Goal: Information Seeking & Learning: Learn about a topic

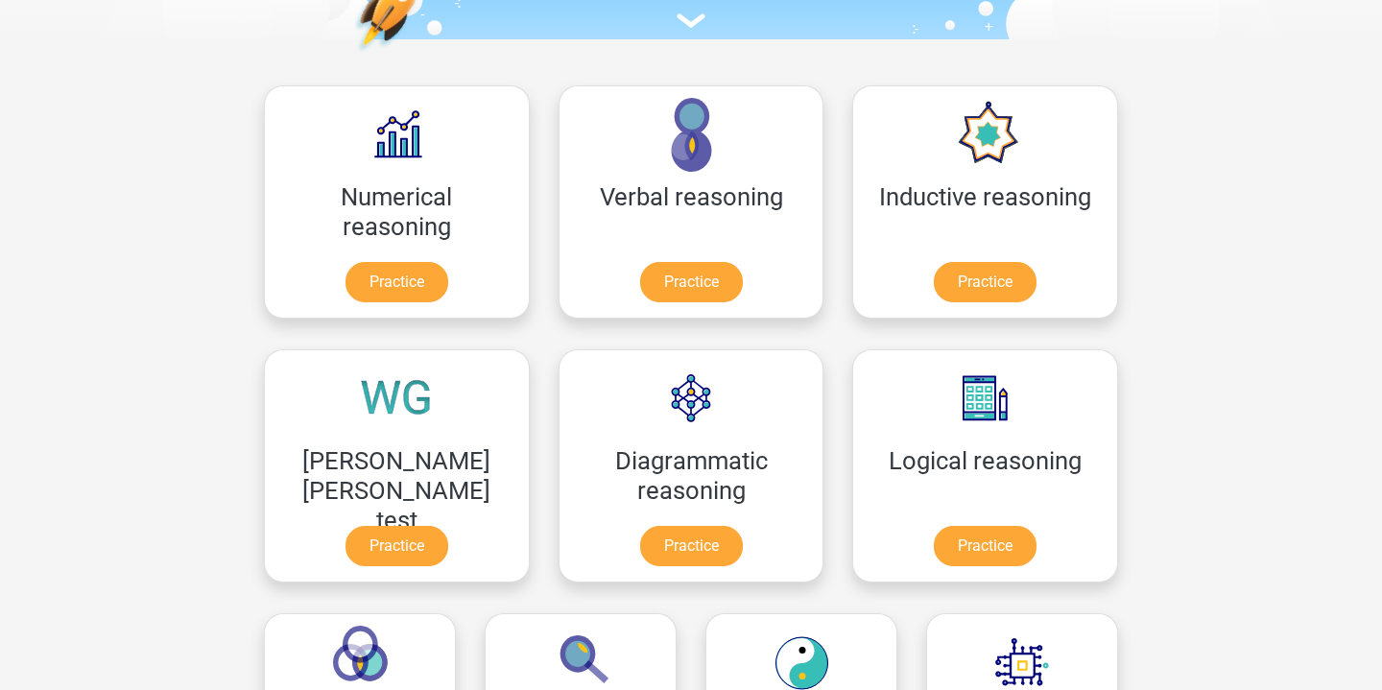
scroll to position [234, 0]
drag, startPoint x: 584, startPoint y: 551, endPoint x: 1101, endPoint y: 0, distance: 755.5
drag, startPoint x: 404, startPoint y: 286, endPoint x: 1127, endPoint y: 2, distance: 777.2
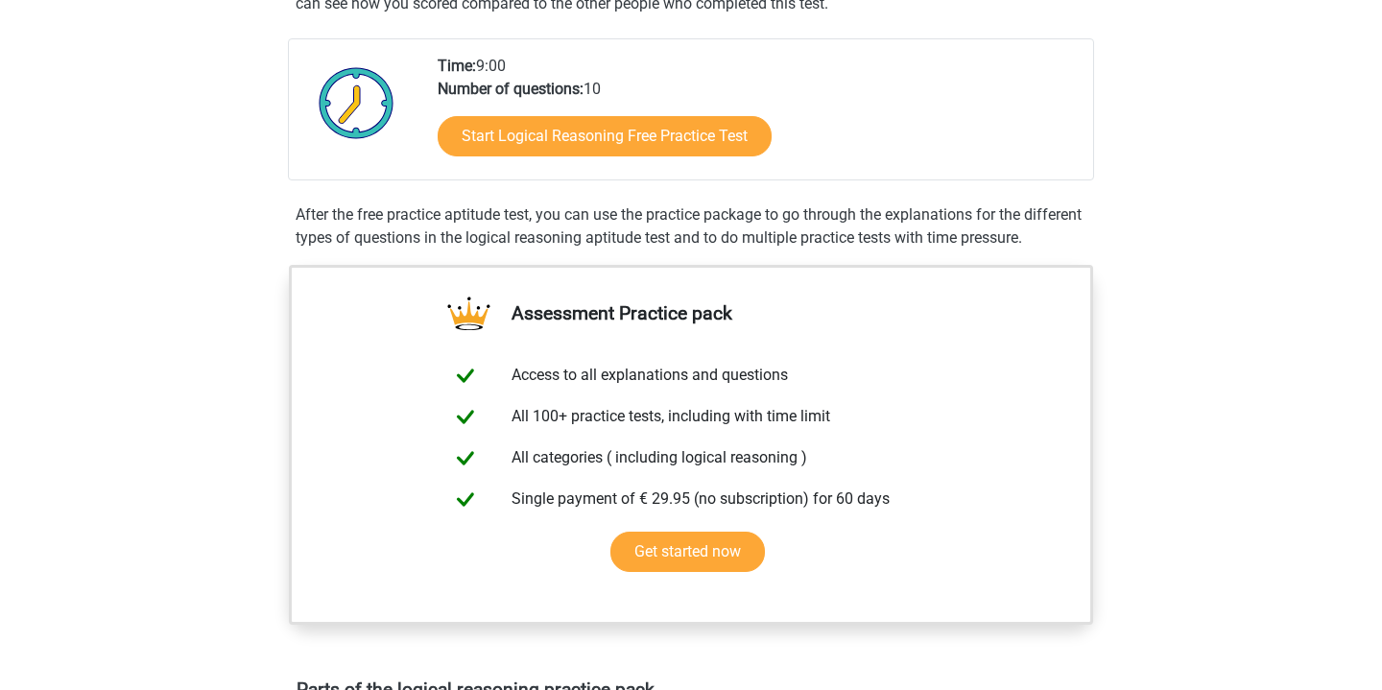
scroll to position [411, 0]
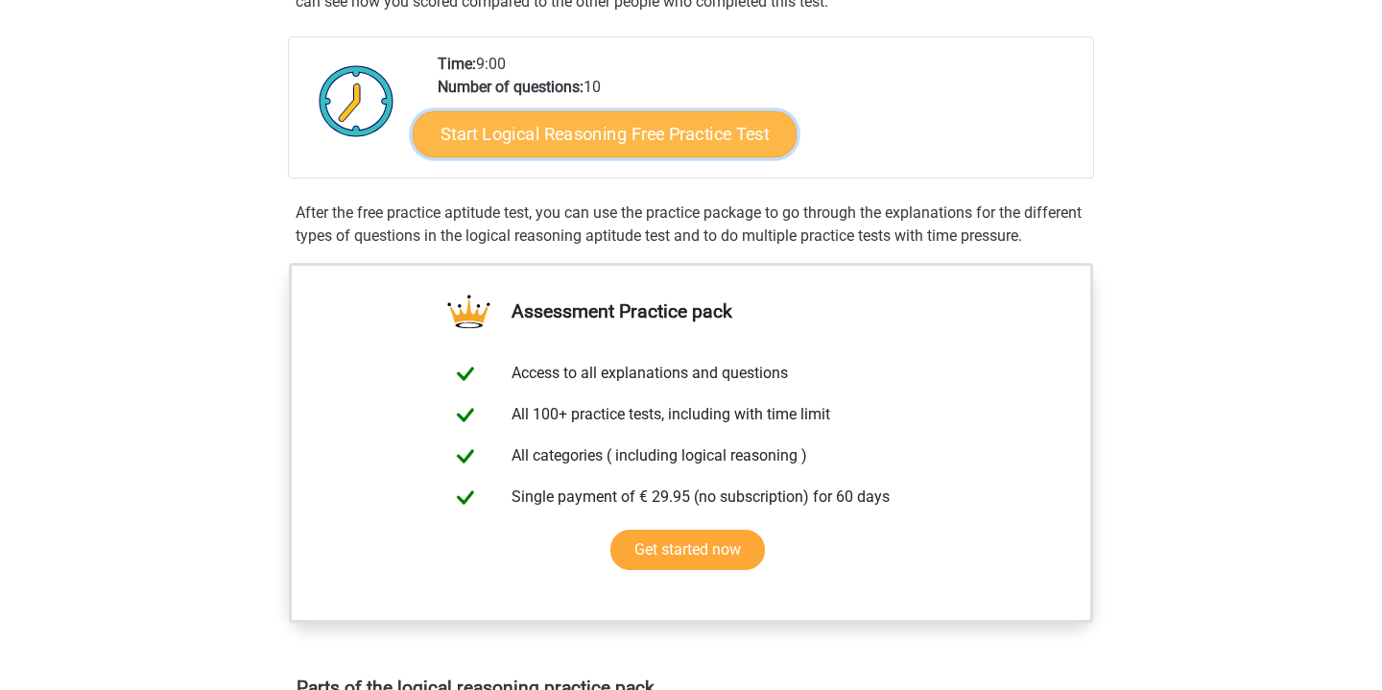
click at [529, 136] on link "Start Logical Reasoning Free Practice Test" at bounding box center [605, 133] width 384 height 46
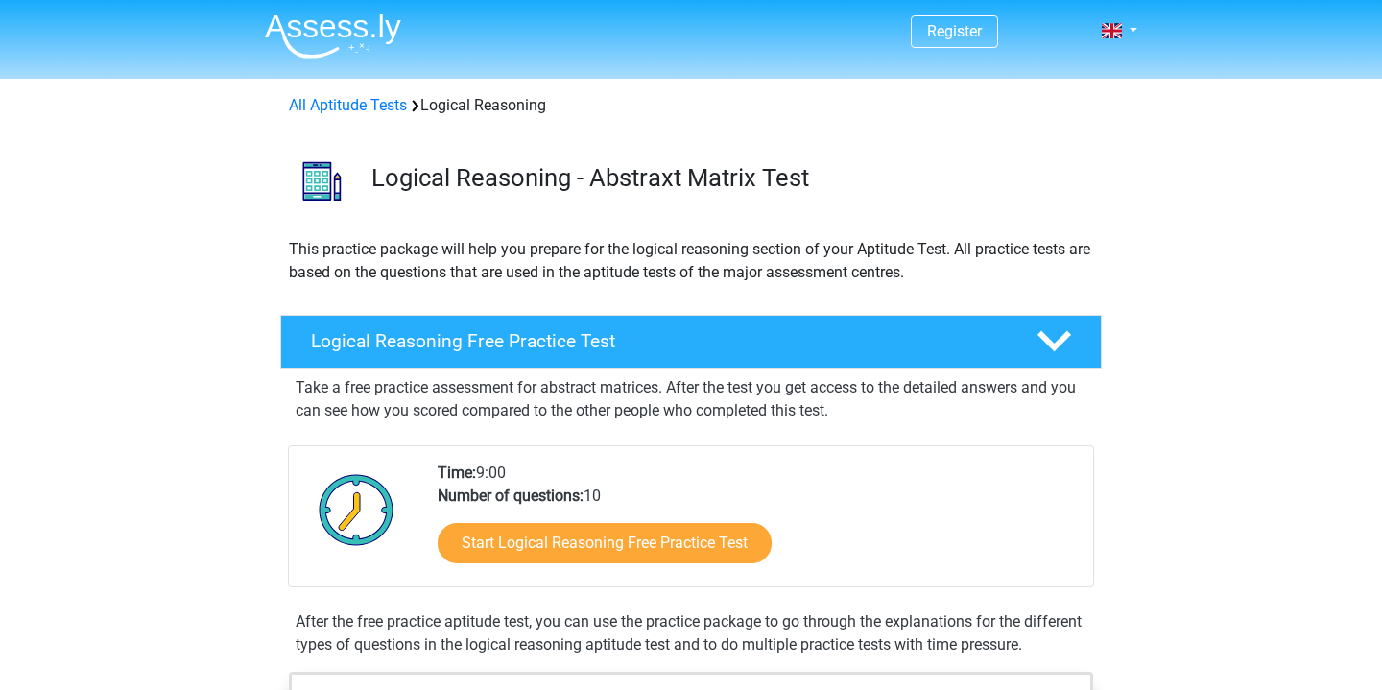
scroll to position [0, 0]
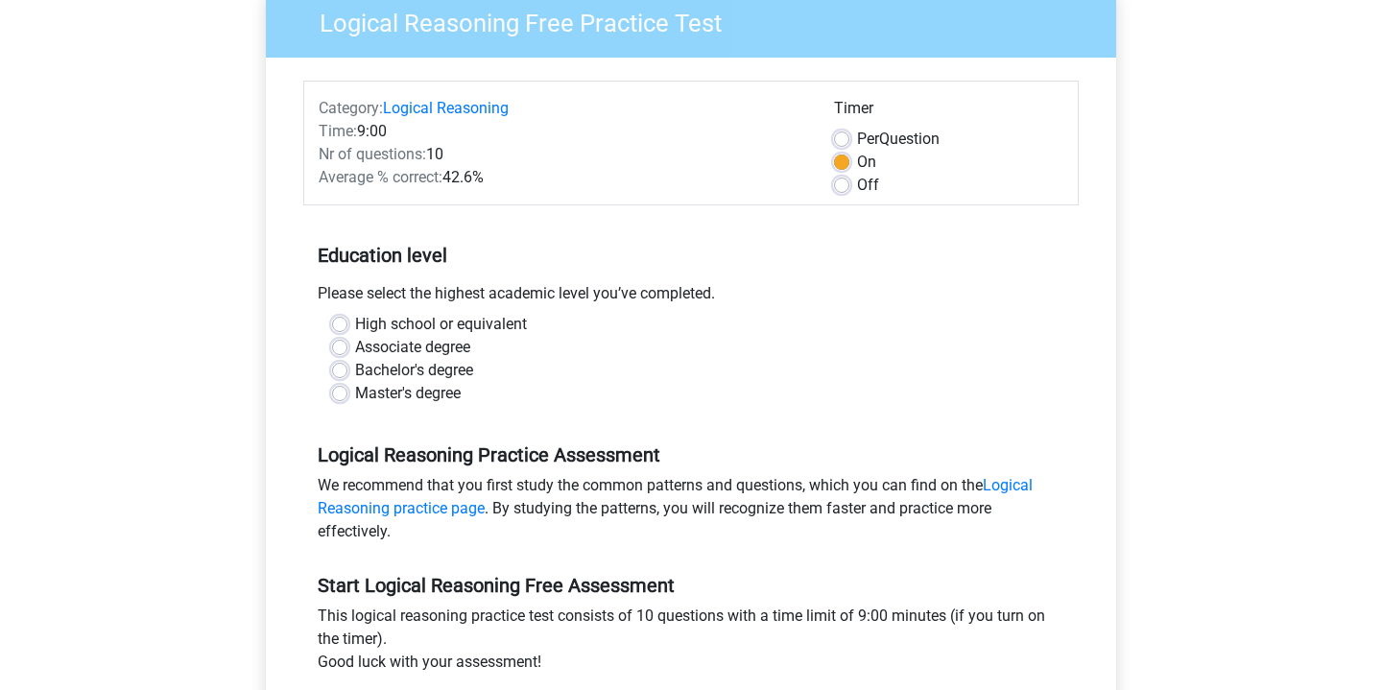
scroll to position [179, 0]
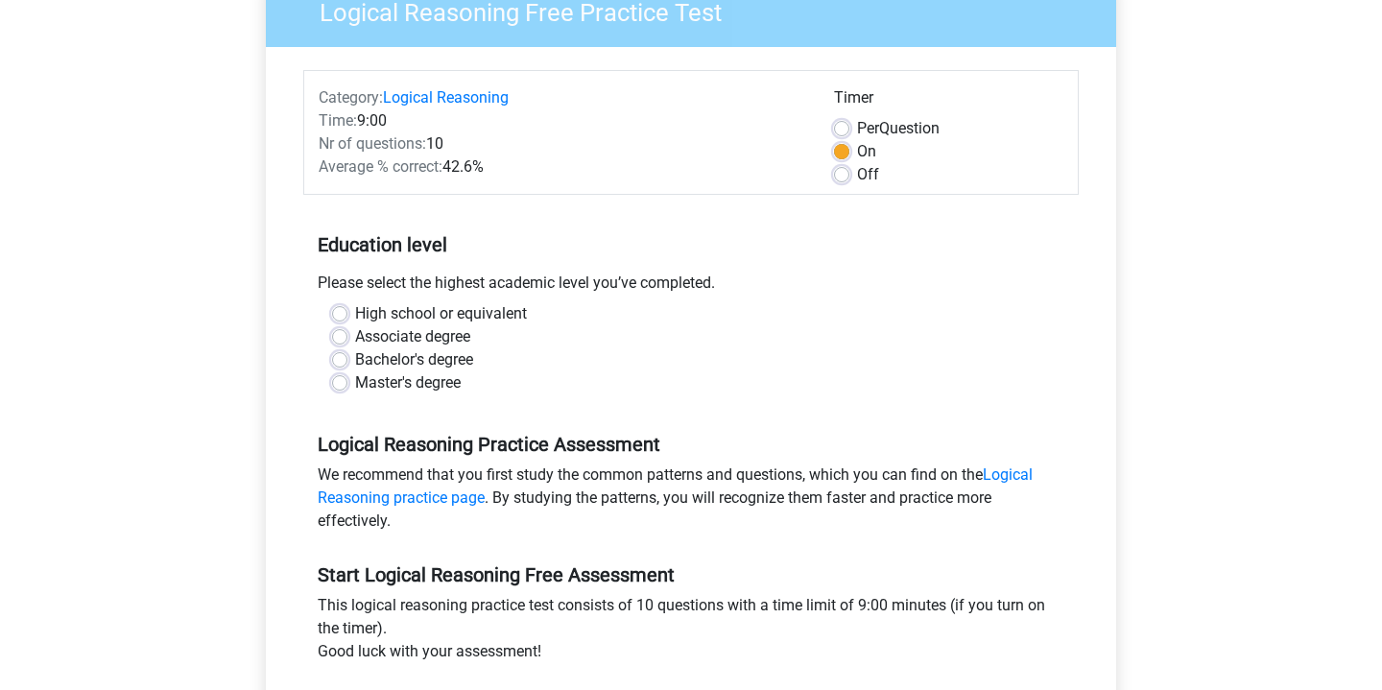
click at [355, 385] on label "Master's degree" at bounding box center [408, 382] width 106 height 23
click at [344, 385] on input "Master's degree" at bounding box center [339, 380] width 15 height 19
radio input "true"
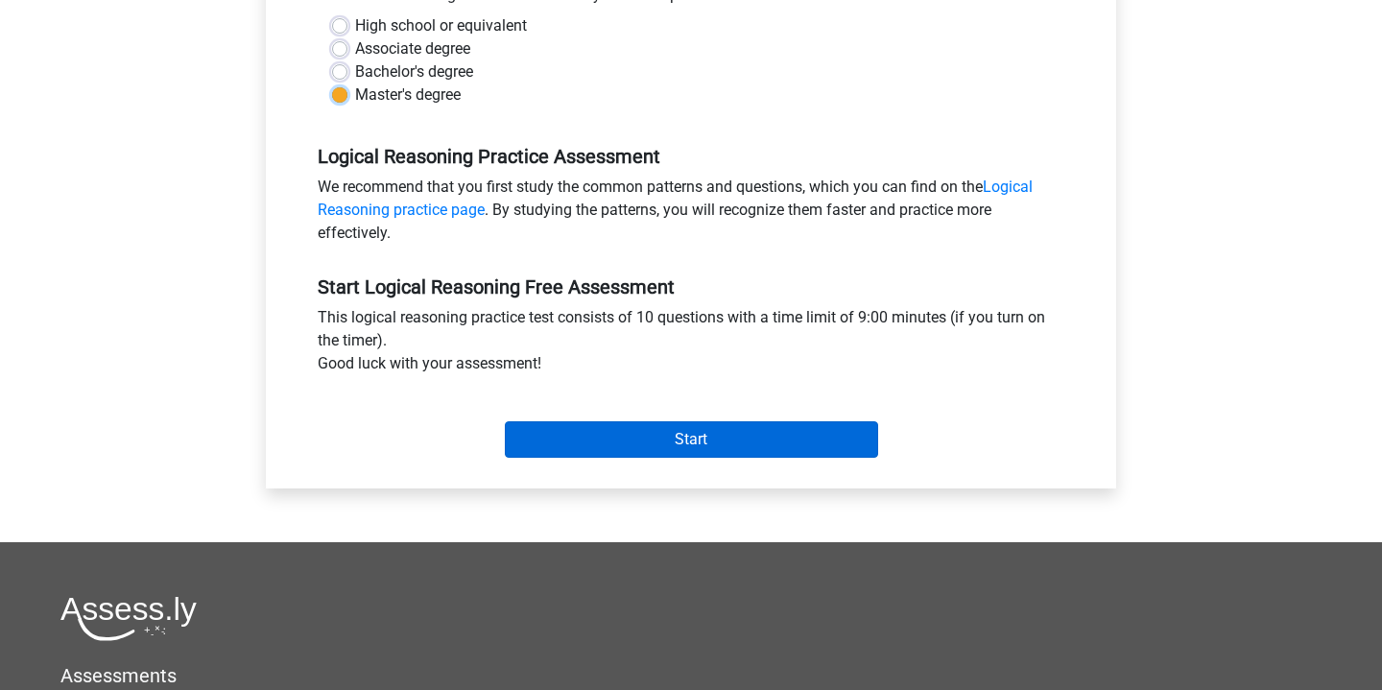
scroll to position [471, 0]
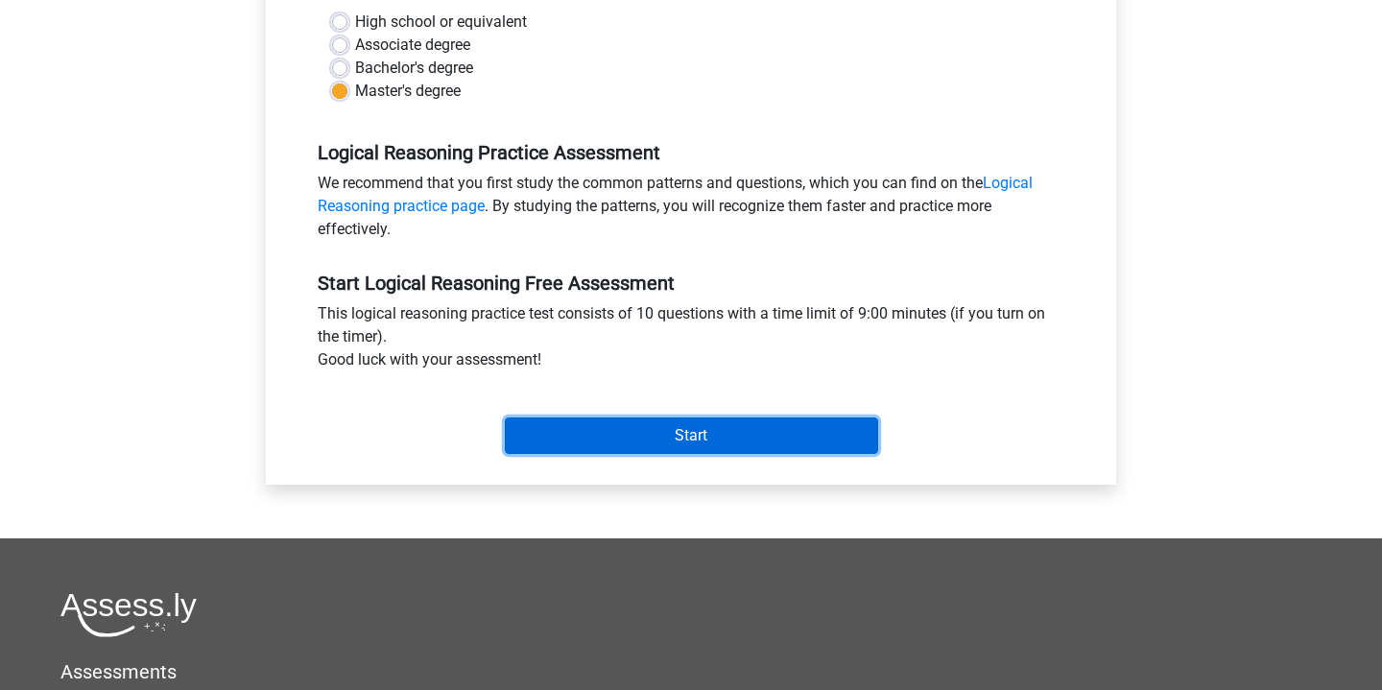
click at [641, 435] on input "Start" at bounding box center [691, 435] width 373 height 36
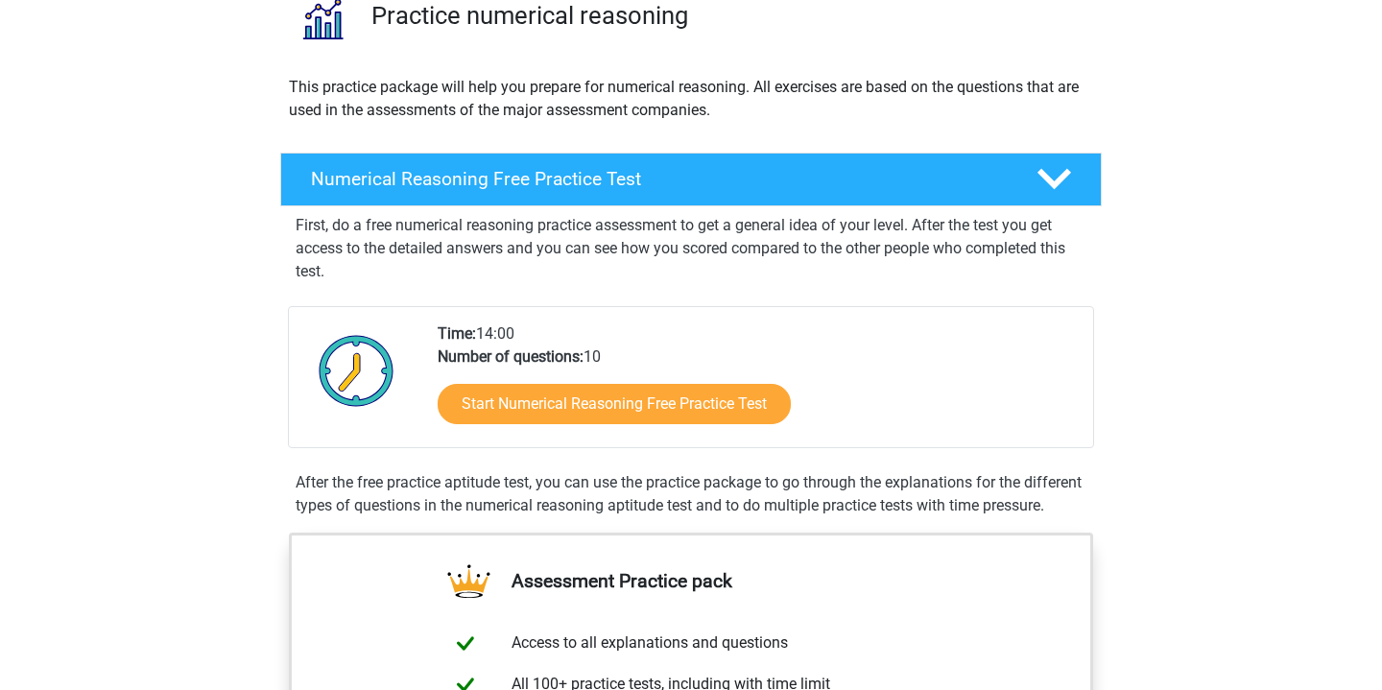
scroll to position [167, 0]
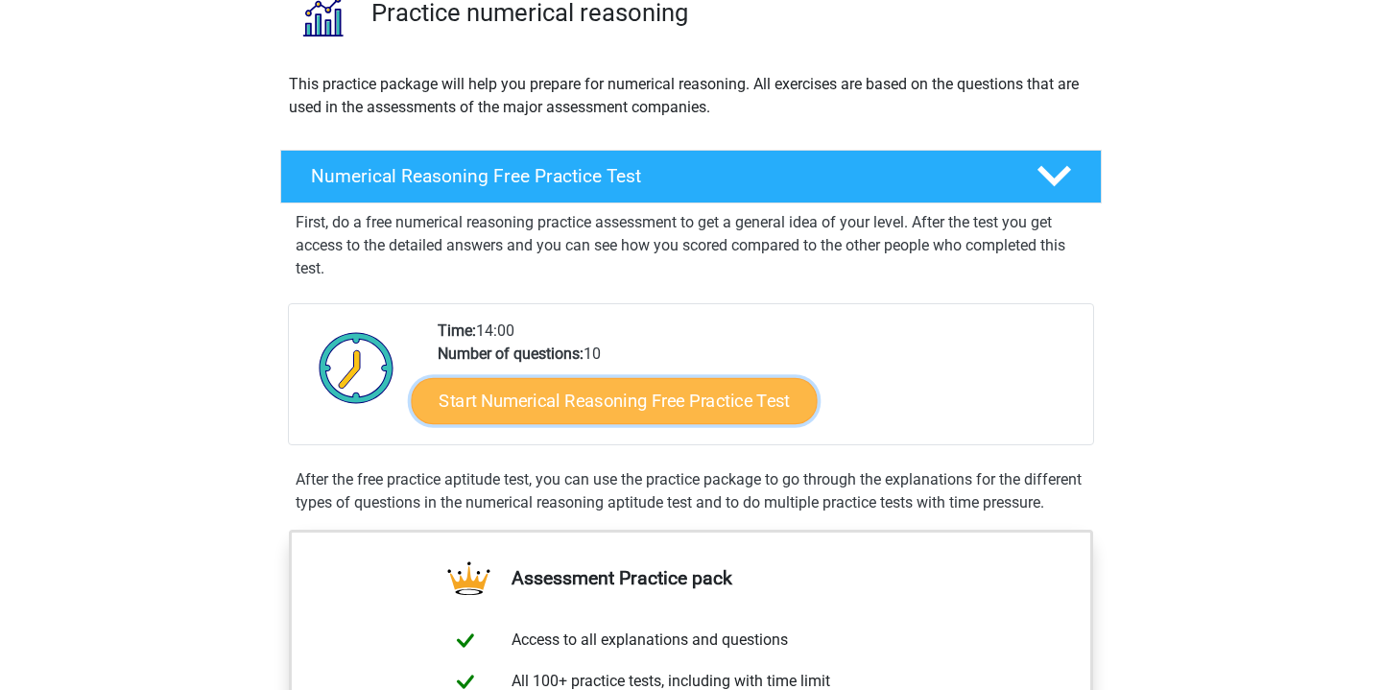
click at [751, 404] on link "Start Numerical Reasoning Free Practice Test" at bounding box center [615, 400] width 406 height 46
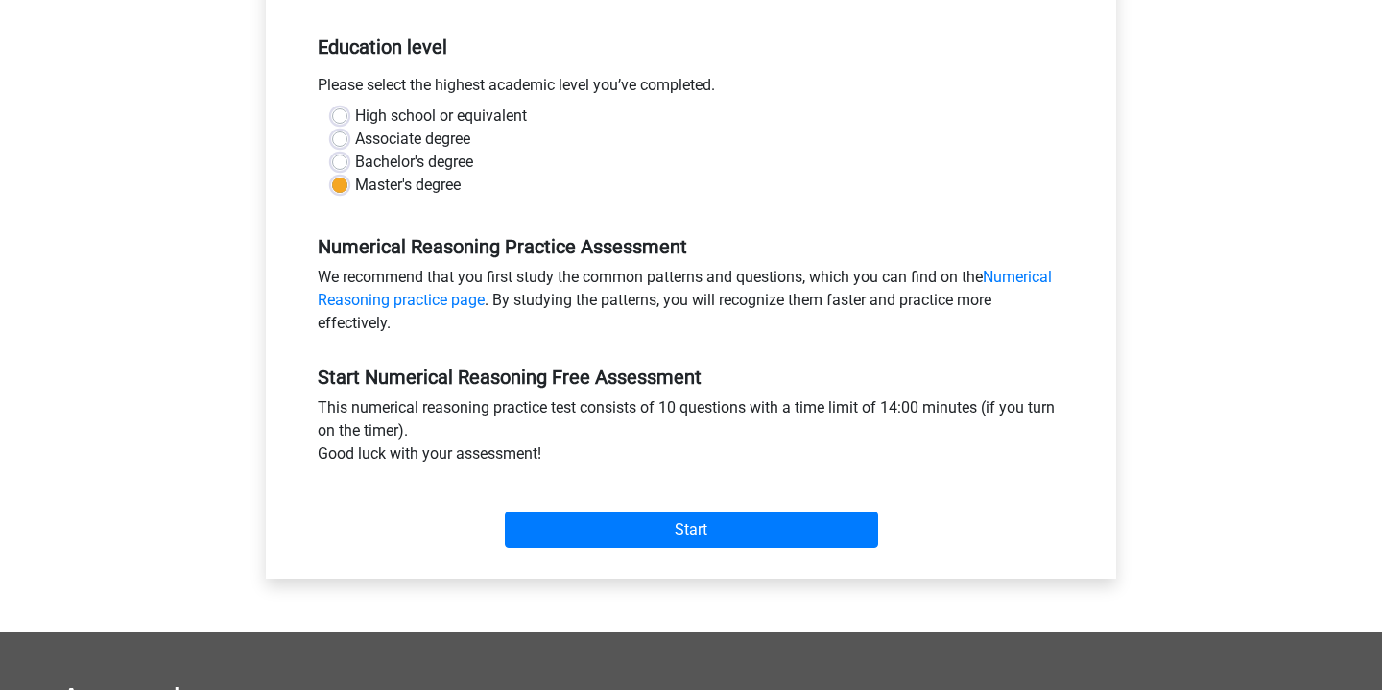
scroll to position [402, 0]
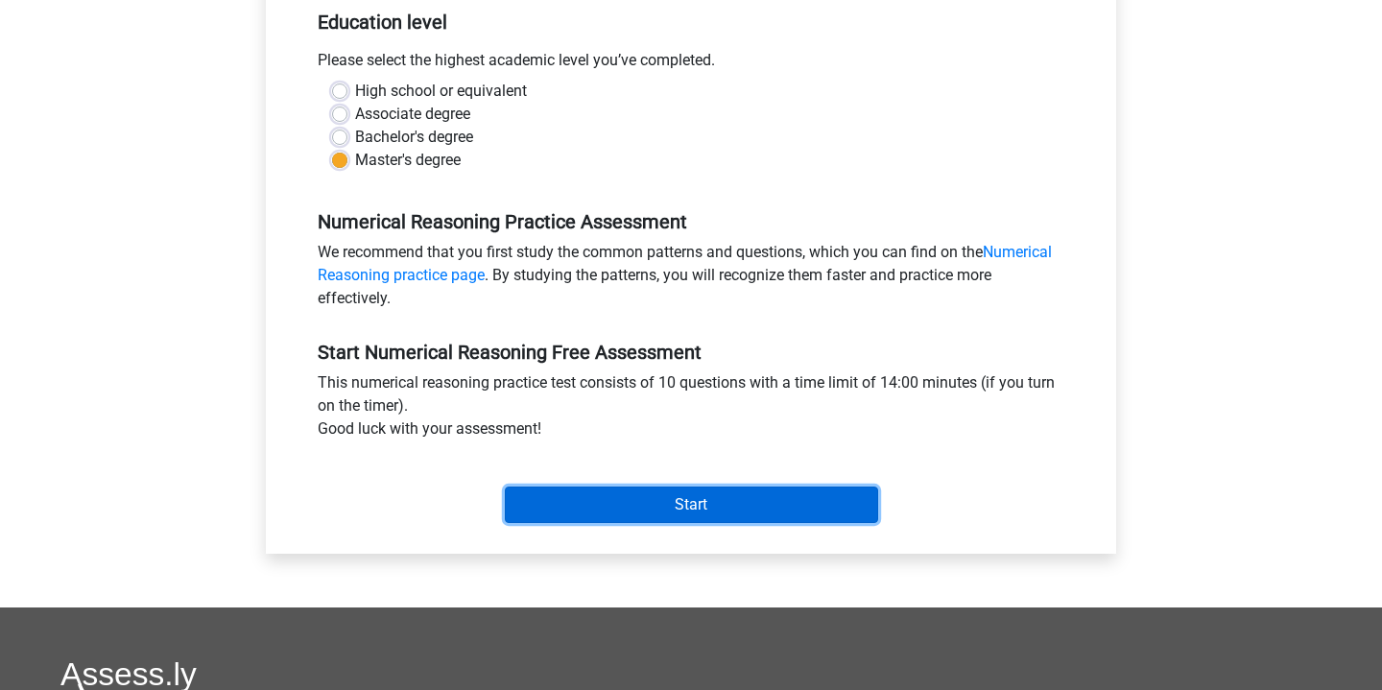
click at [672, 504] on input "Start" at bounding box center [691, 504] width 373 height 36
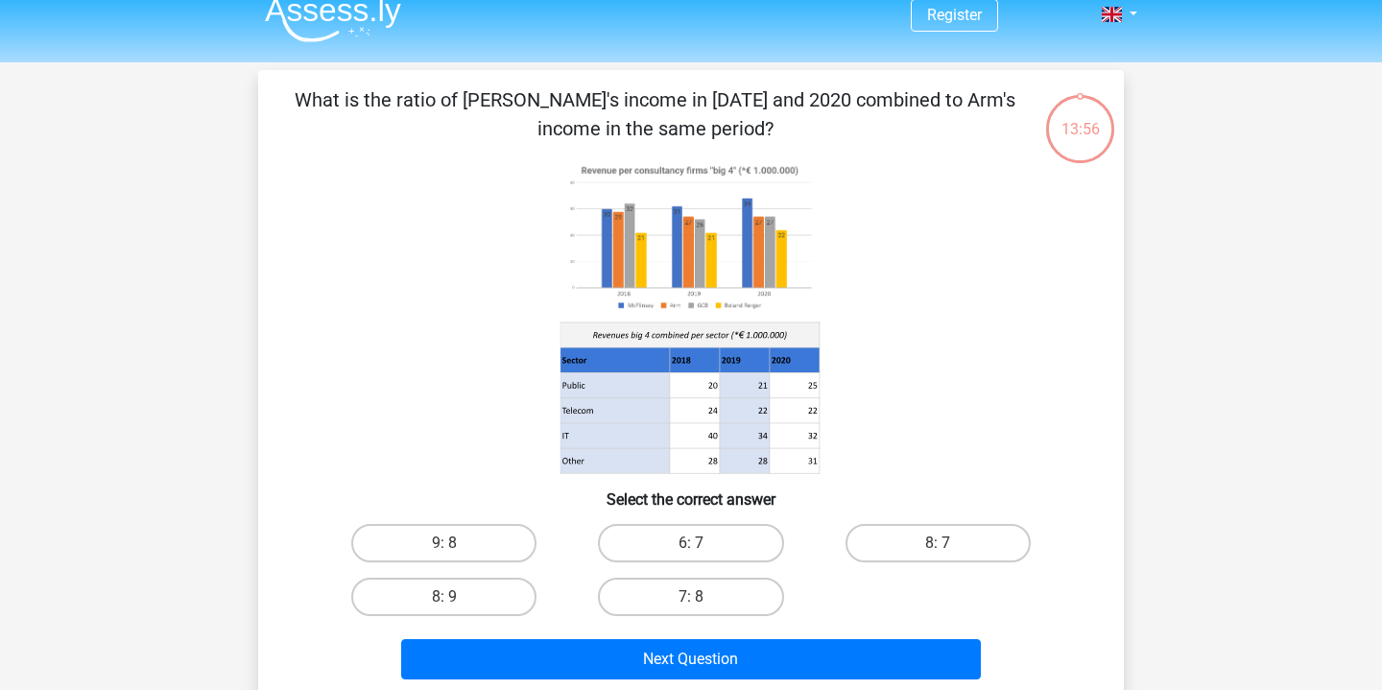
scroll to position [20, 0]
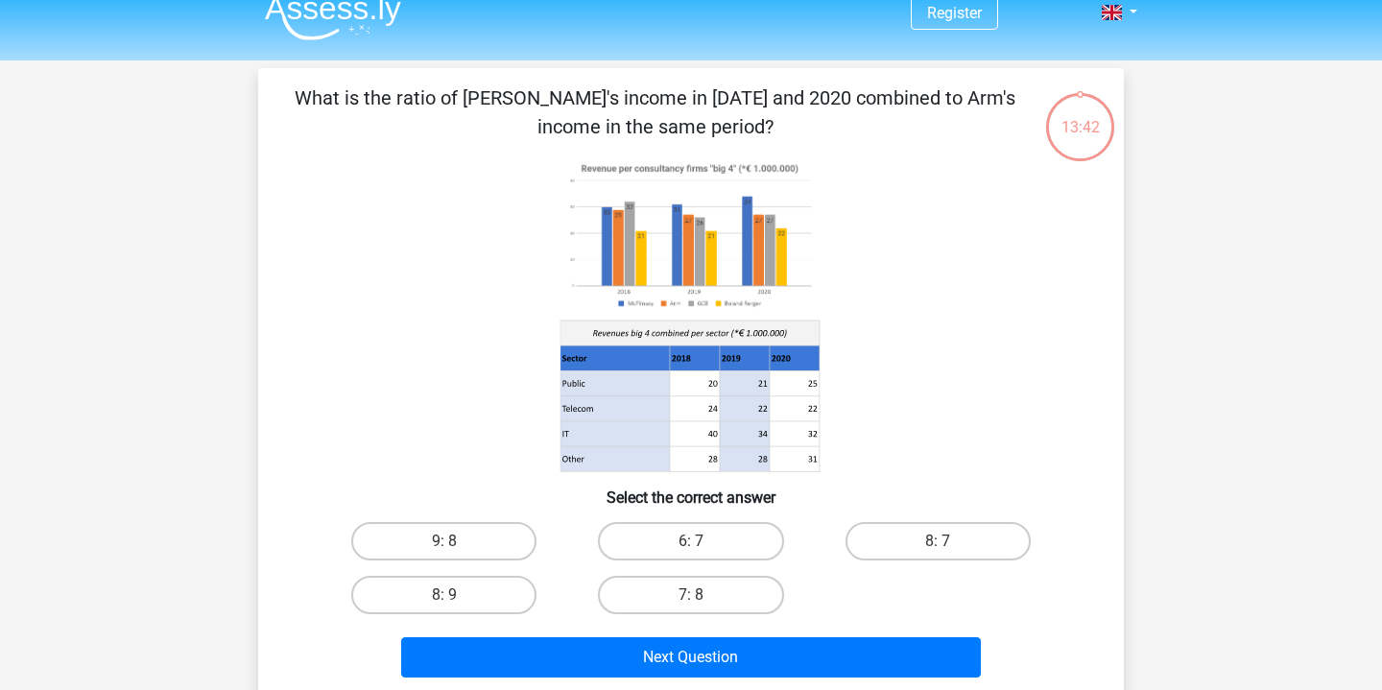
click at [675, 337] on icon at bounding box center [689, 332] width 259 height 25
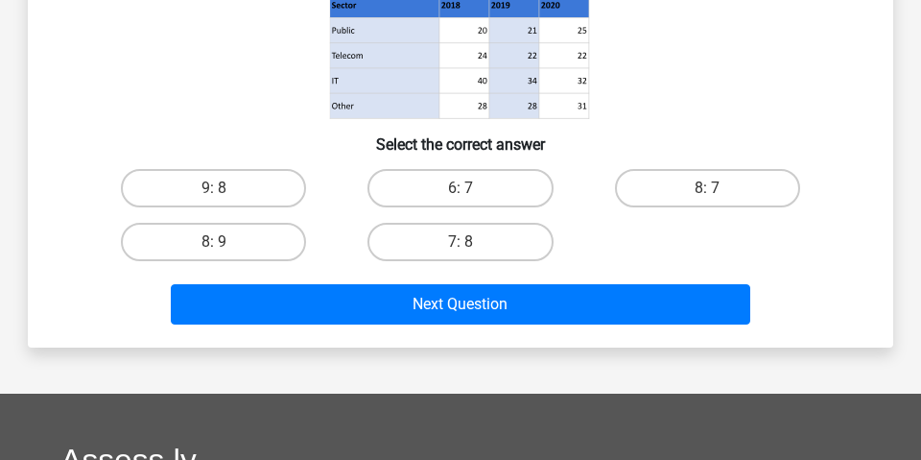
scroll to position [400, 0]
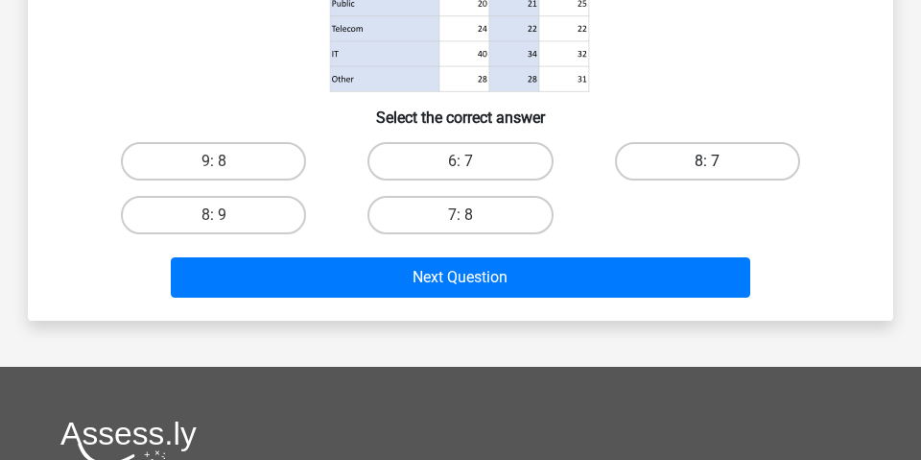
click at [706, 157] on label "8: 7" at bounding box center [707, 161] width 185 height 38
click at [707, 161] on input "8: 7" at bounding box center [713, 167] width 12 height 12
radio input "true"
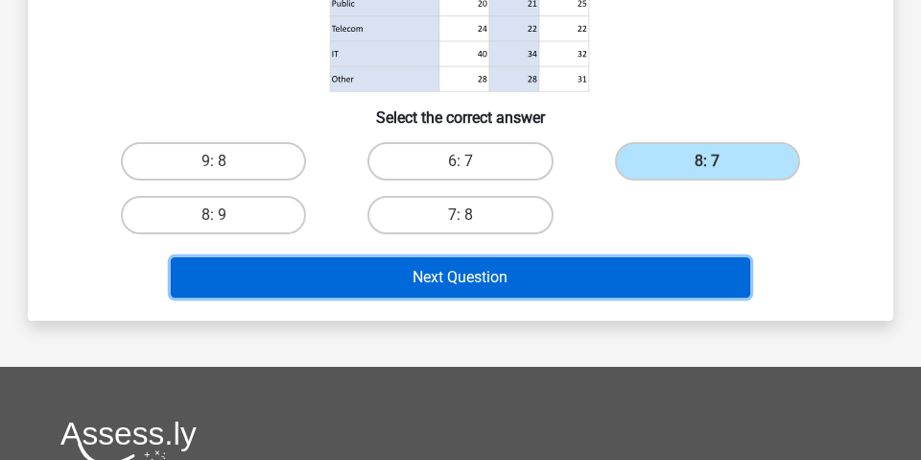
click at [542, 271] on button "Next Question" at bounding box center [461, 277] width 580 height 40
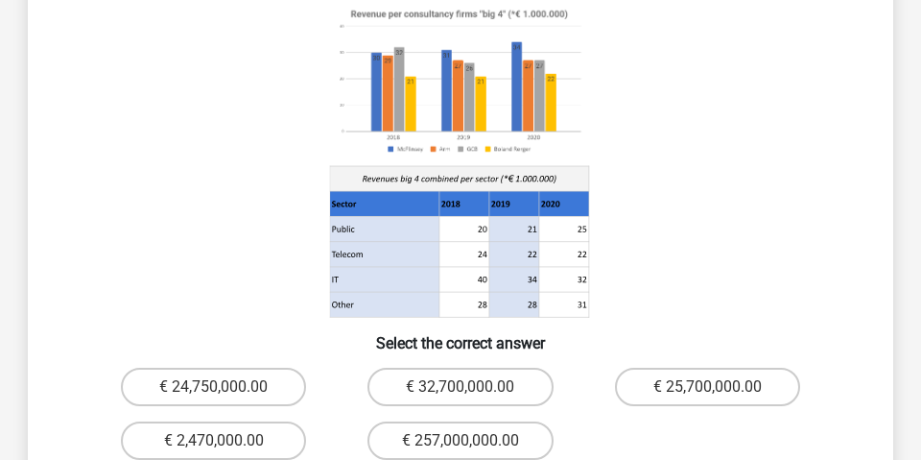
scroll to position [234, 0]
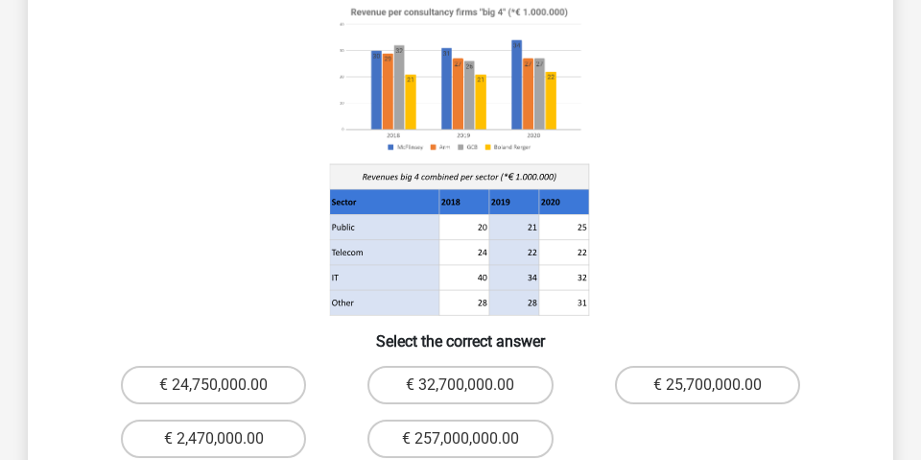
click at [218, 385] on input "€ 24,750,000.00" at bounding box center [220, 391] width 12 height 12
radio input "true"
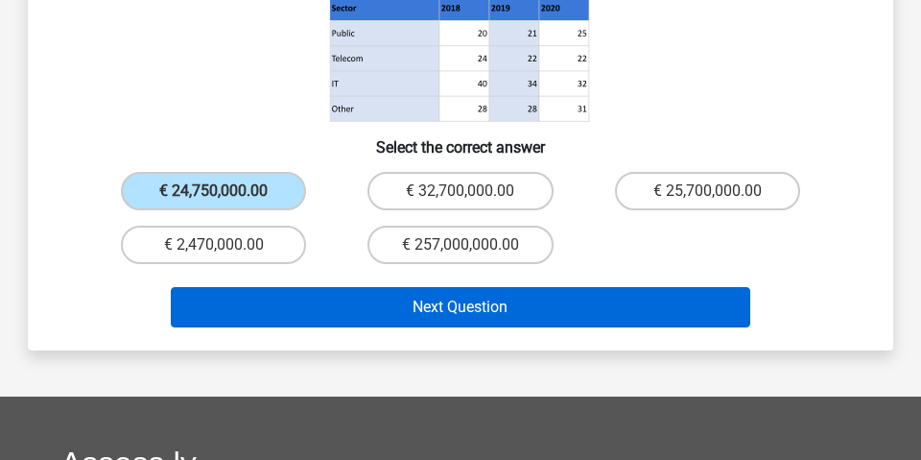
scroll to position [436, 0]
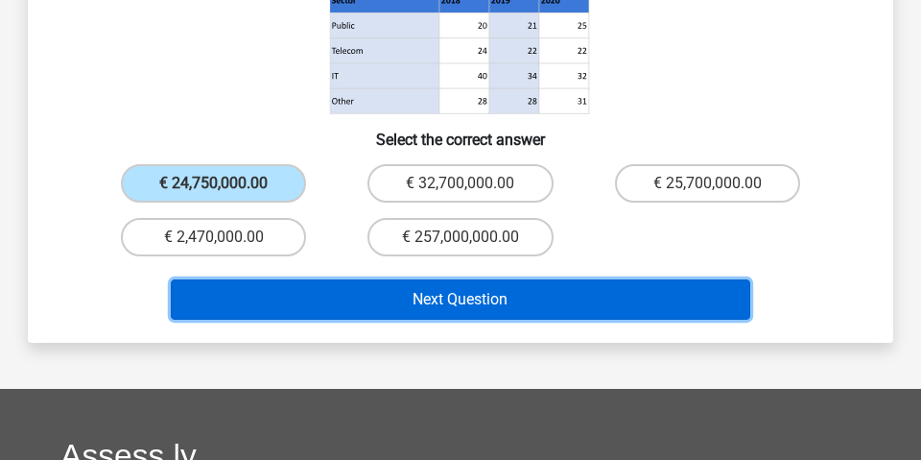
click at [416, 279] on button "Next Question" at bounding box center [461, 299] width 580 height 40
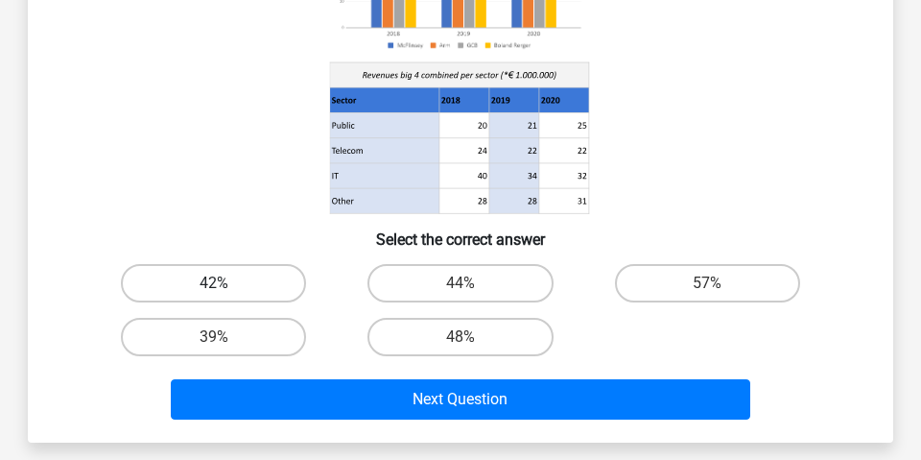
scroll to position [287, 0]
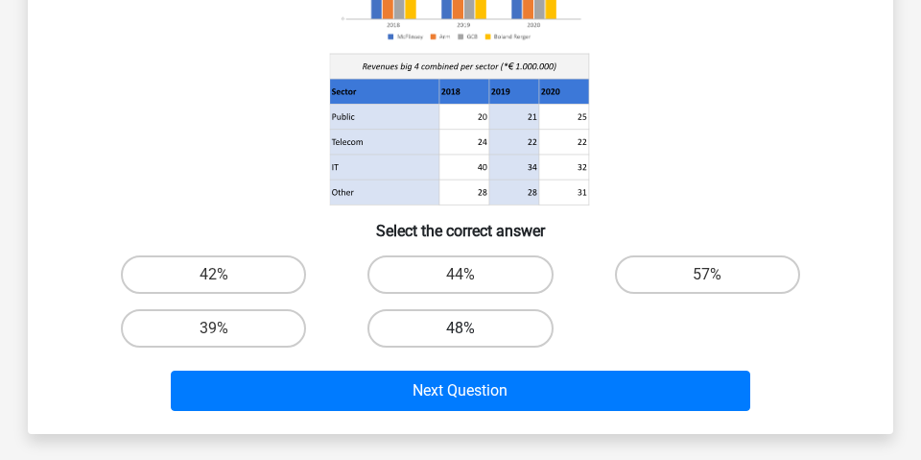
click at [496, 326] on label "48%" at bounding box center [459, 328] width 185 height 38
click at [473, 328] on input "48%" at bounding box center [467, 334] width 12 height 12
radio input "true"
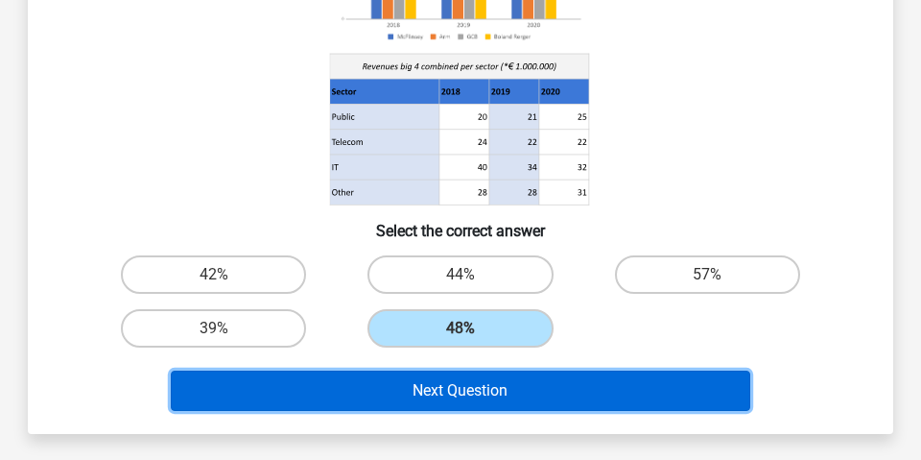
click at [479, 387] on button "Next Question" at bounding box center [461, 390] width 580 height 40
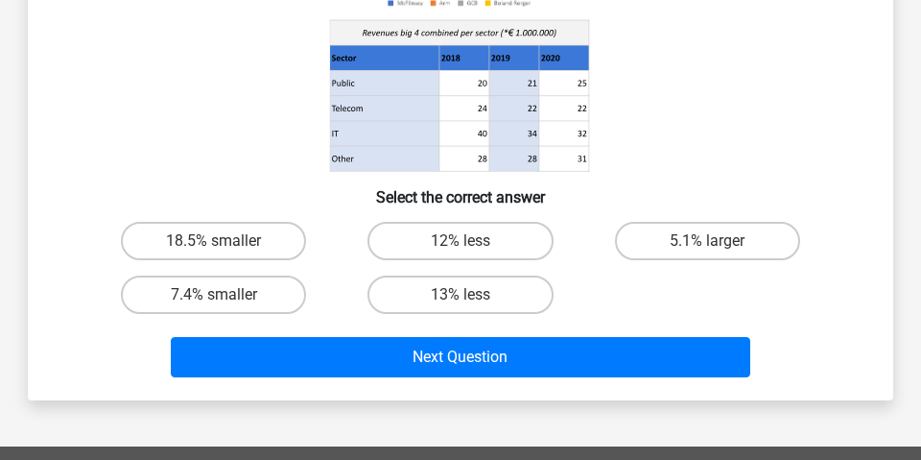
scroll to position [323, 0]
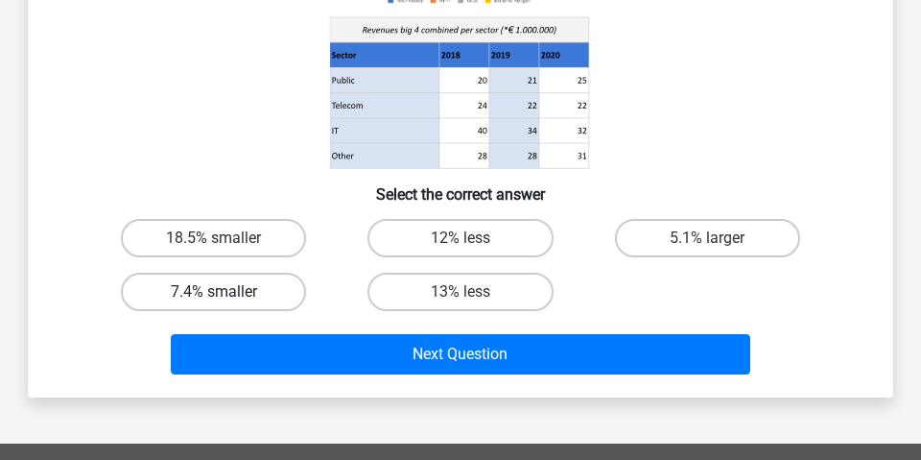
click at [267, 289] on label "7.4% smaller" at bounding box center [213, 291] width 185 height 38
click at [226, 292] on input "7.4% smaller" at bounding box center [220, 298] width 12 height 12
radio input "true"
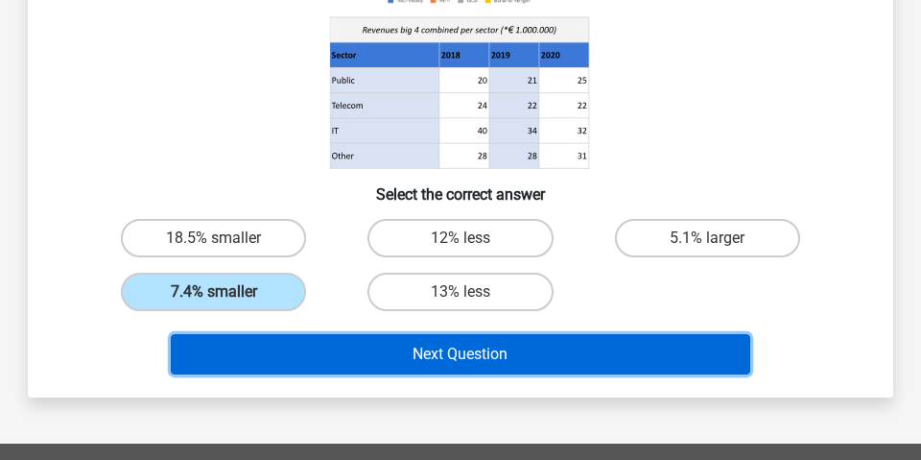
click at [448, 368] on button "Next Question" at bounding box center [461, 354] width 580 height 40
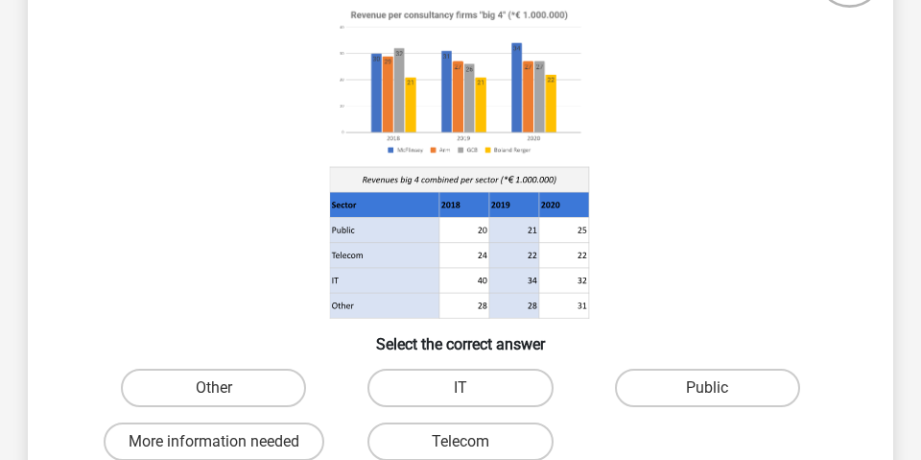
scroll to position [195, 0]
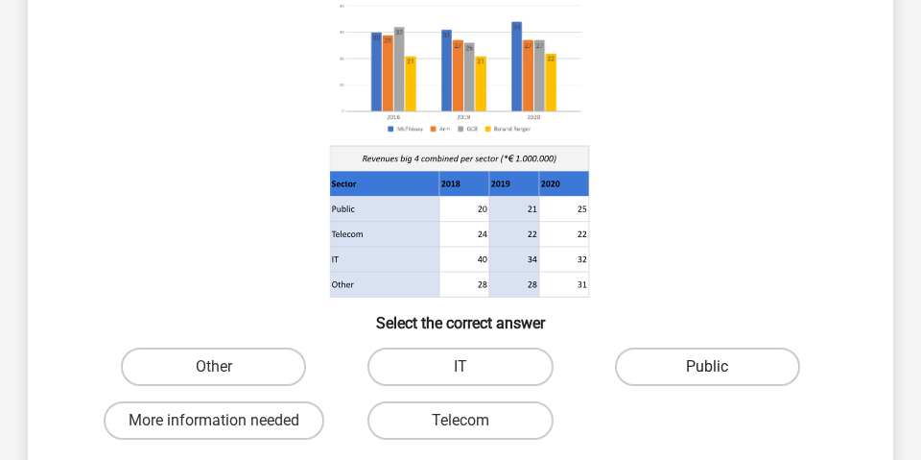
click at [664, 356] on label "Public" at bounding box center [707, 366] width 185 height 38
click at [707, 367] on input "Public" at bounding box center [713, 373] width 12 height 12
radio input "true"
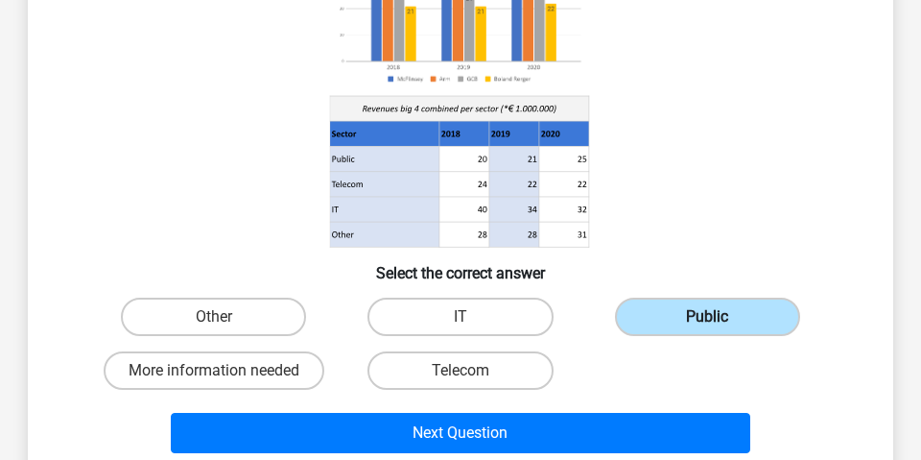
scroll to position [287, 0]
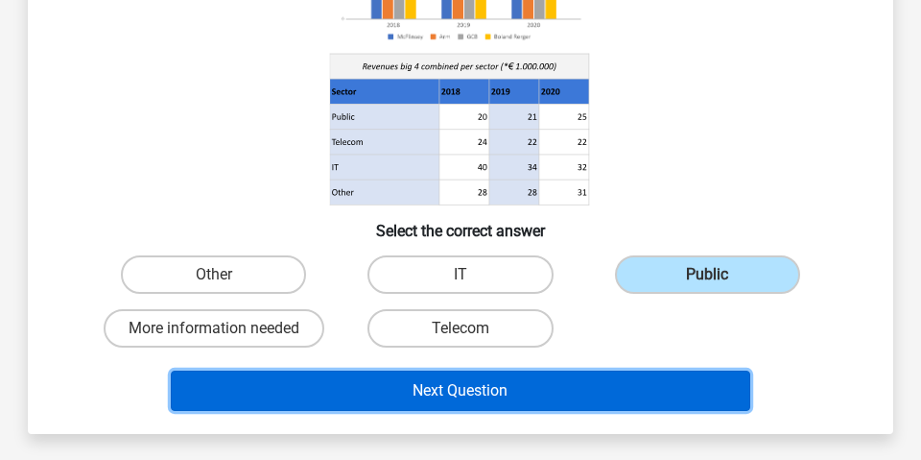
click at [610, 370] on button "Next Question" at bounding box center [461, 390] width 580 height 40
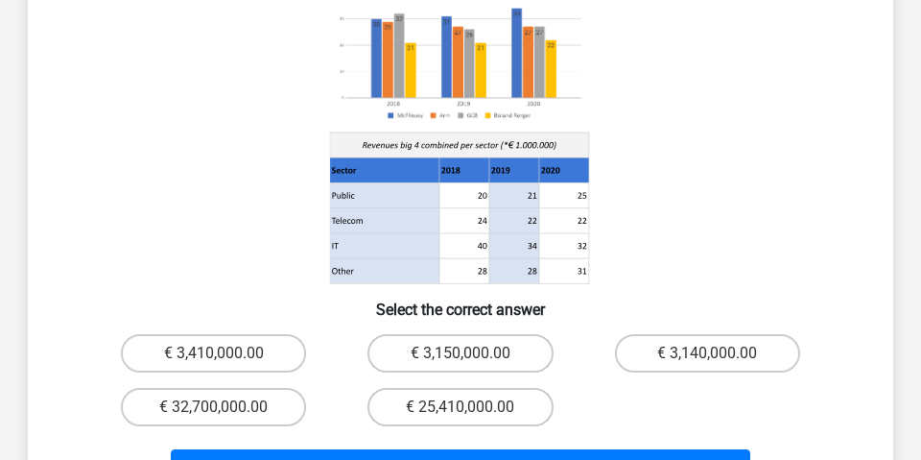
scroll to position [237, 0]
click at [257, 334] on label "€ 3,410,000.00" at bounding box center [213, 353] width 185 height 38
click at [226, 353] on input "€ 3,410,000.00" at bounding box center [220, 359] width 12 height 12
radio input "true"
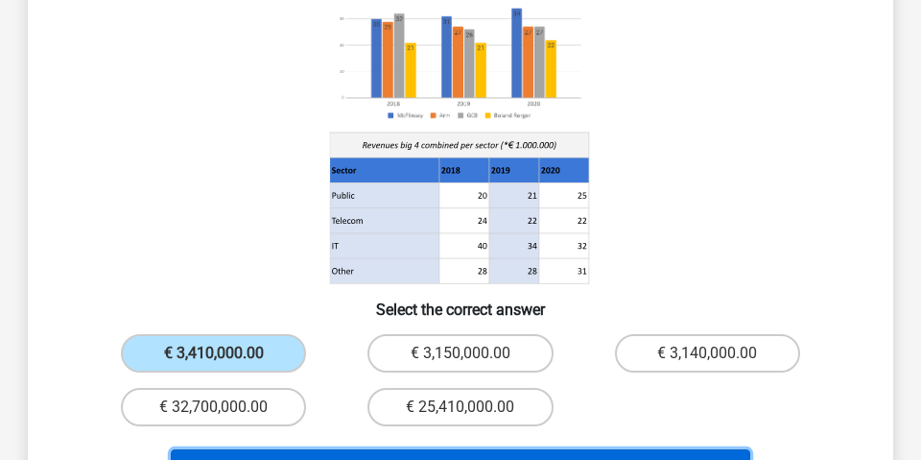
click at [363, 449] on button "Next Question" at bounding box center [461, 469] width 580 height 40
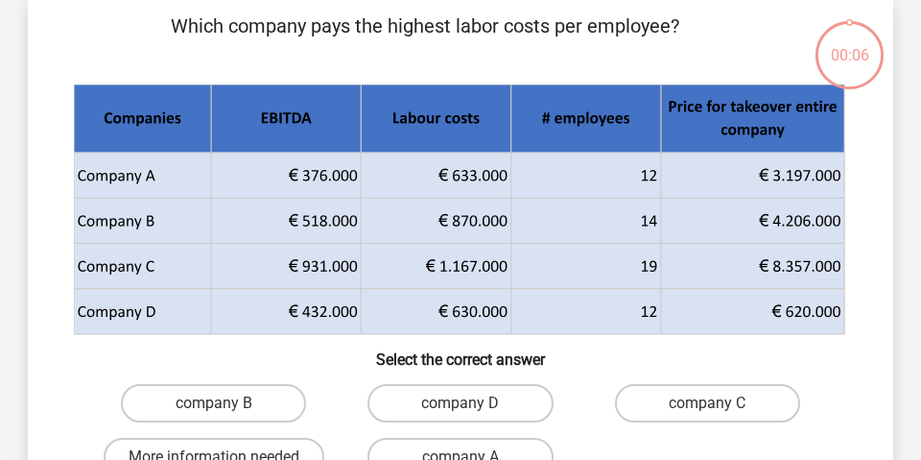
scroll to position [88, 0]
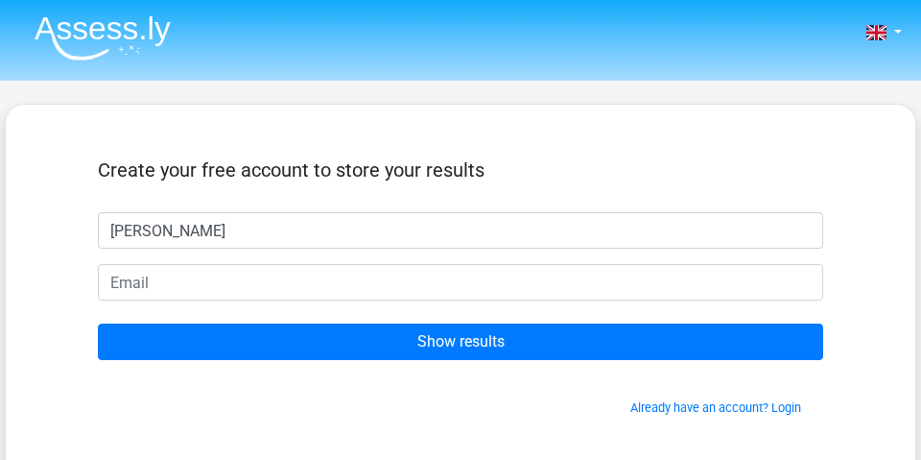
type input "[PERSON_NAME]"
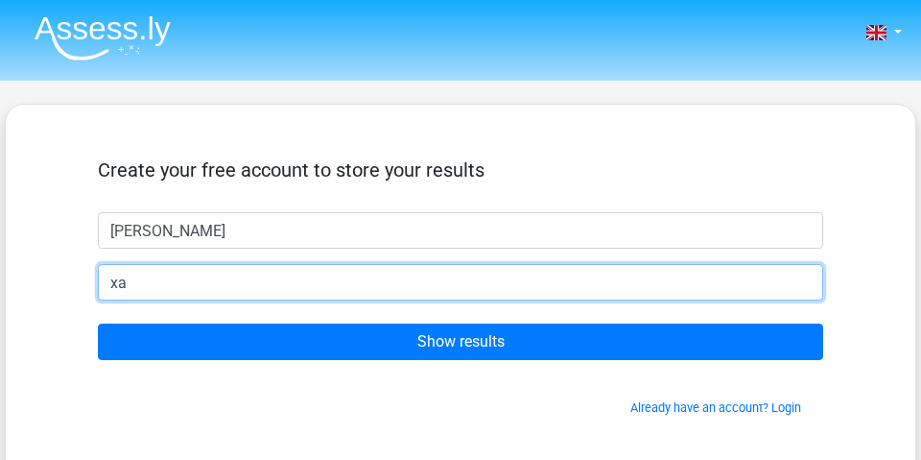
type input "[EMAIL_ADDRESS][DOMAIN_NAME]"
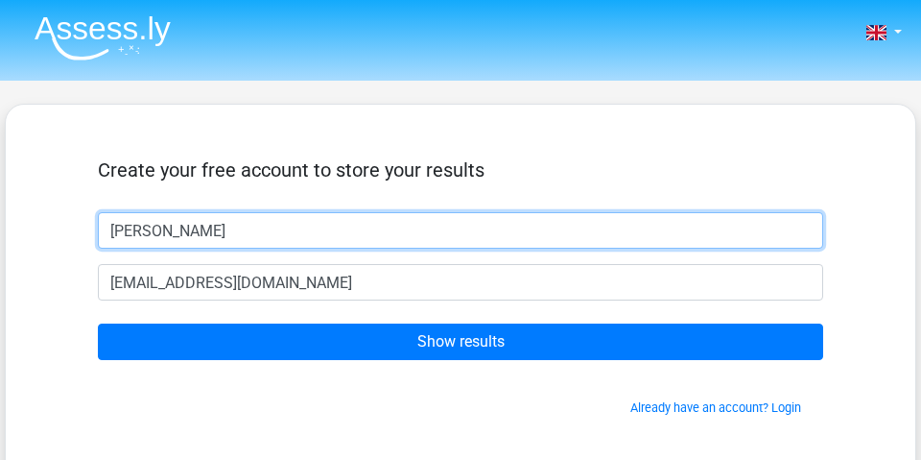
click at [223, 234] on input "Konrad" at bounding box center [460, 230] width 725 height 36
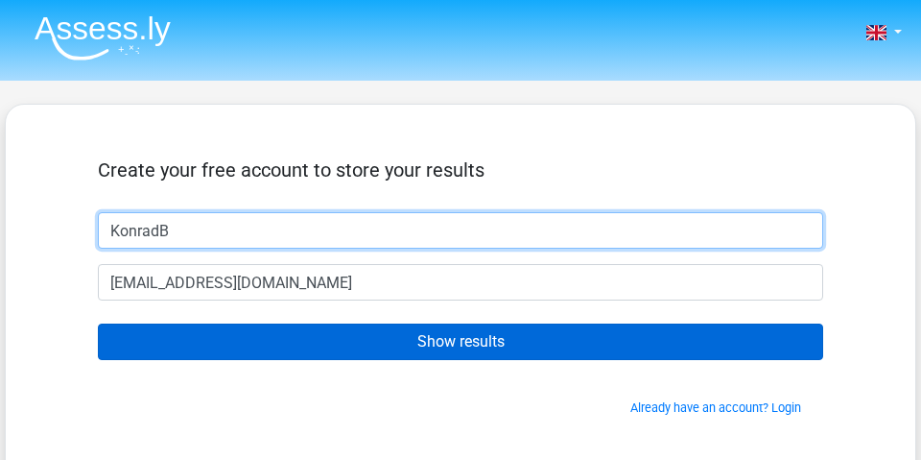
type input "KonradB"
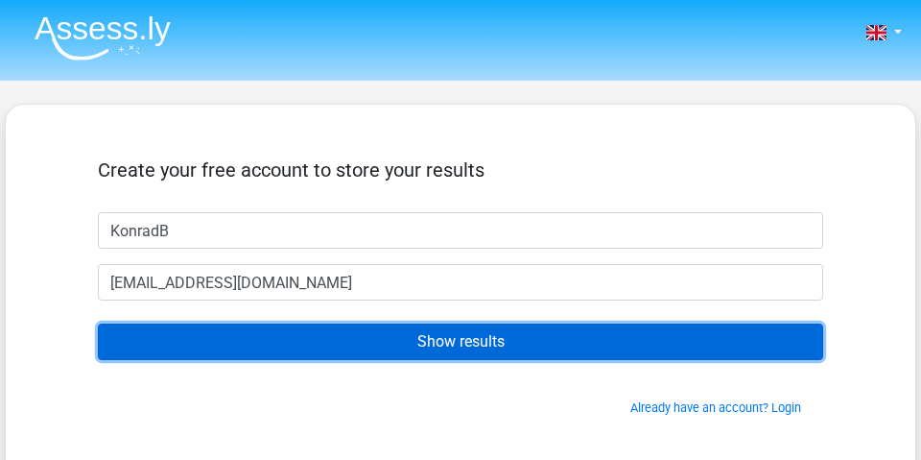
click at [364, 335] on input "Show results" at bounding box center [460, 341] width 725 height 36
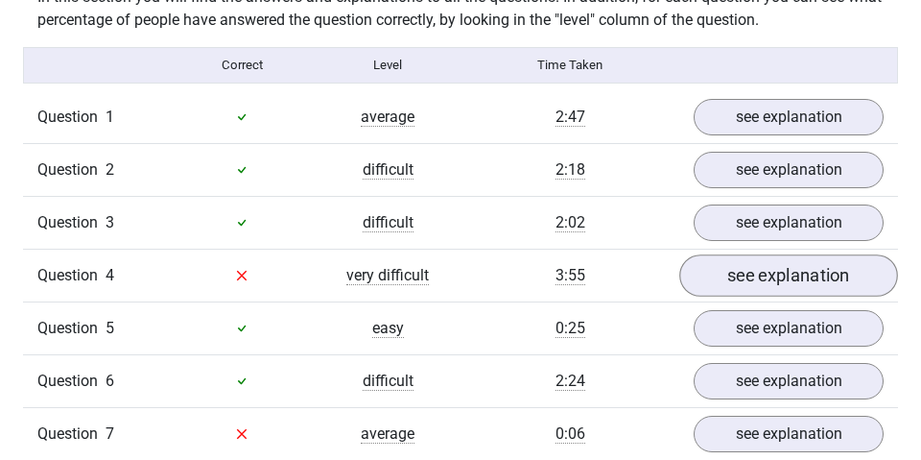
scroll to position [1489, 0]
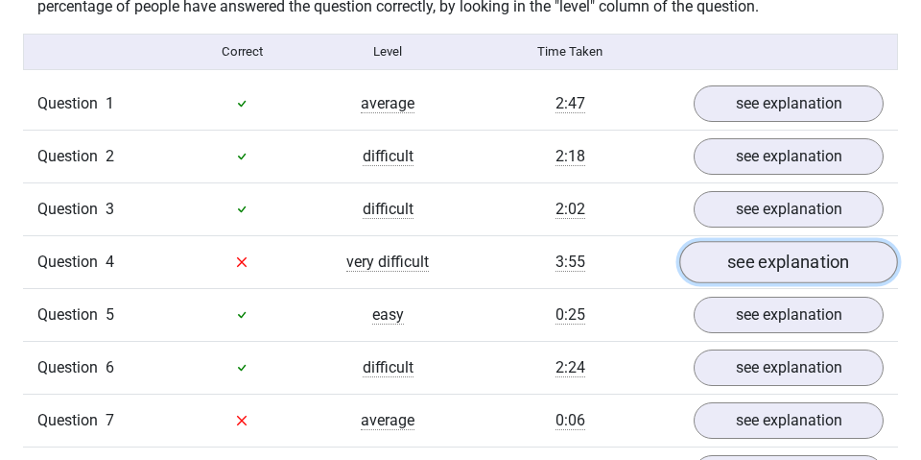
click at [741, 252] on link "see explanation" at bounding box center [788, 262] width 219 height 42
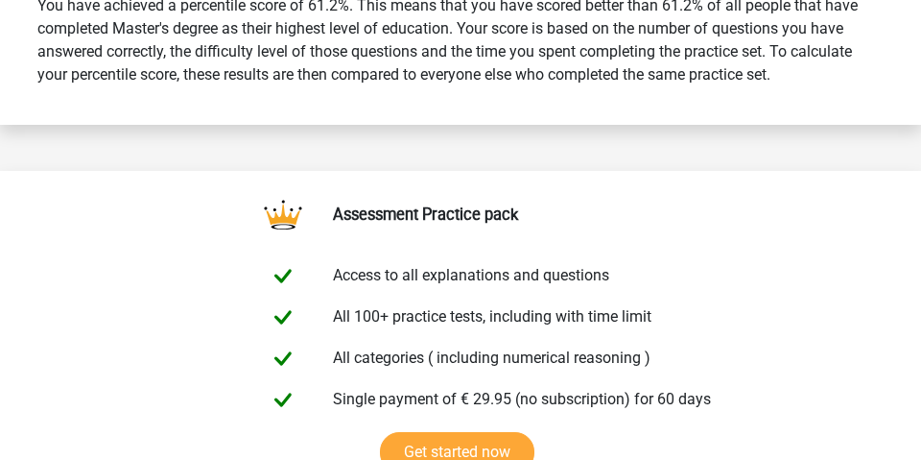
scroll to position [831, 0]
